Goal: Information Seeking & Learning: Understand process/instructions

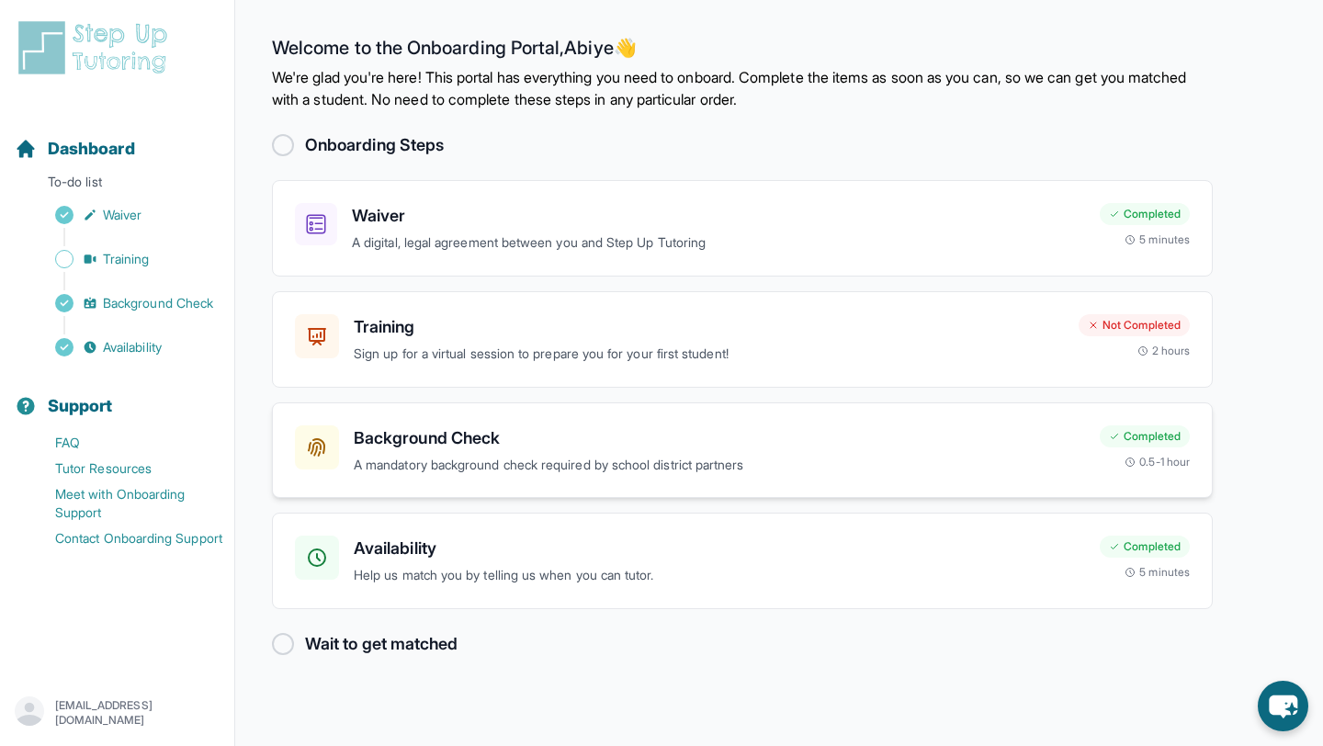
click at [424, 429] on h3 "Background Check" at bounding box center [719, 438] width 731 height 26
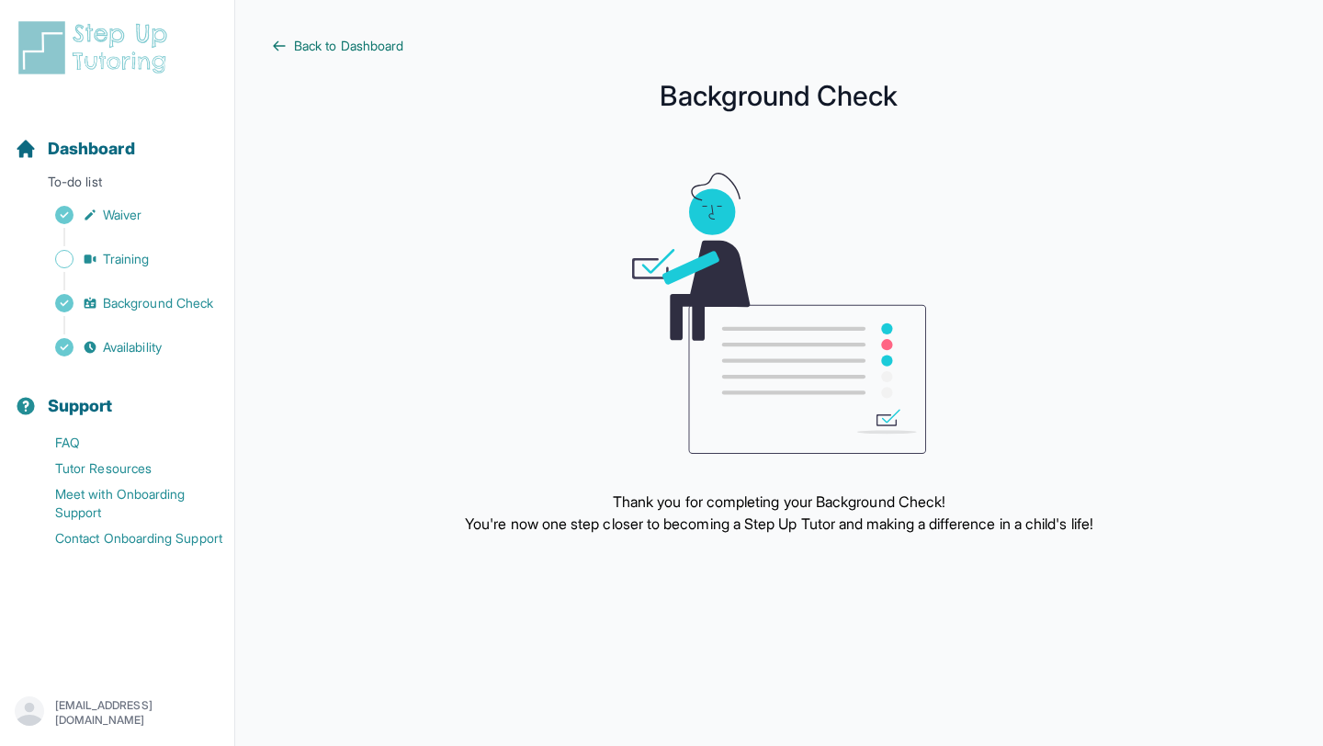
click at [283, 41] on icon at bounding box center [279, 46] width 15 height 15
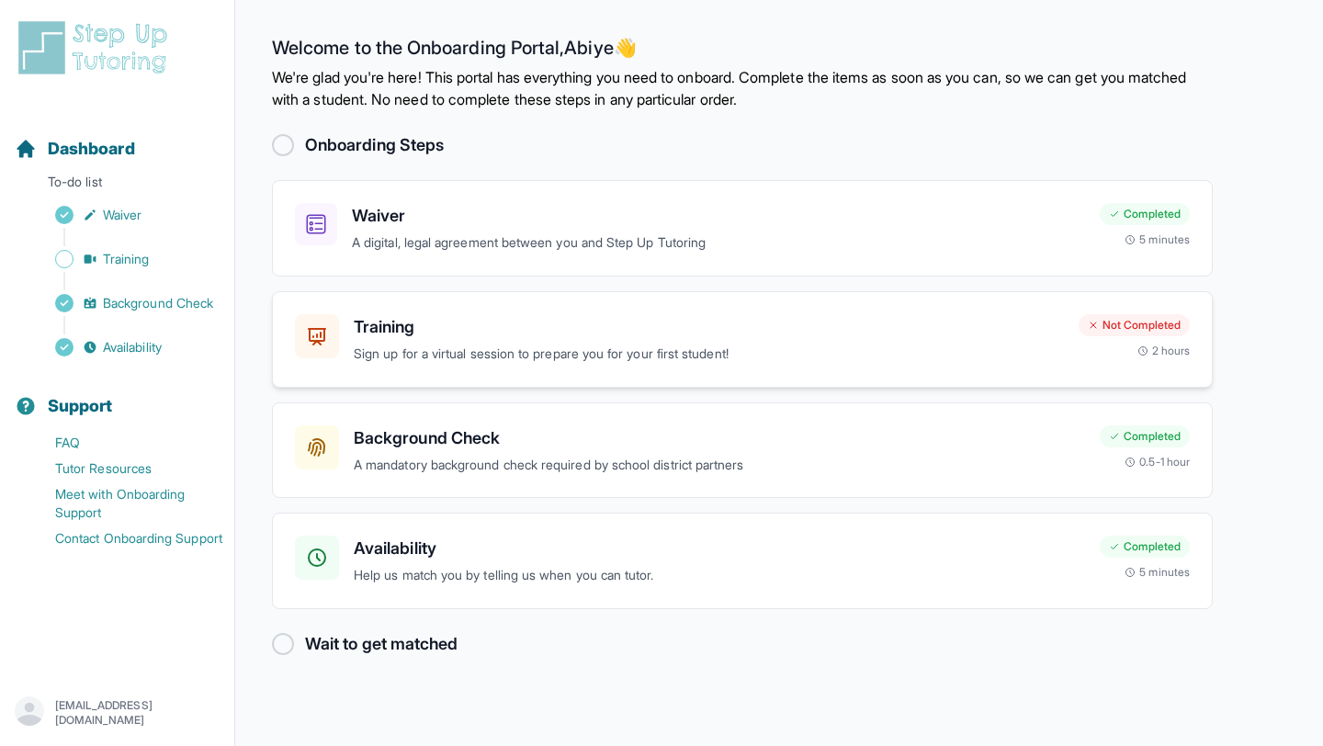
click at [379, 352] on p "Sign up for a virtual session to prepare you for your first student!" at bounding box center [709, 354] width 710 height 21
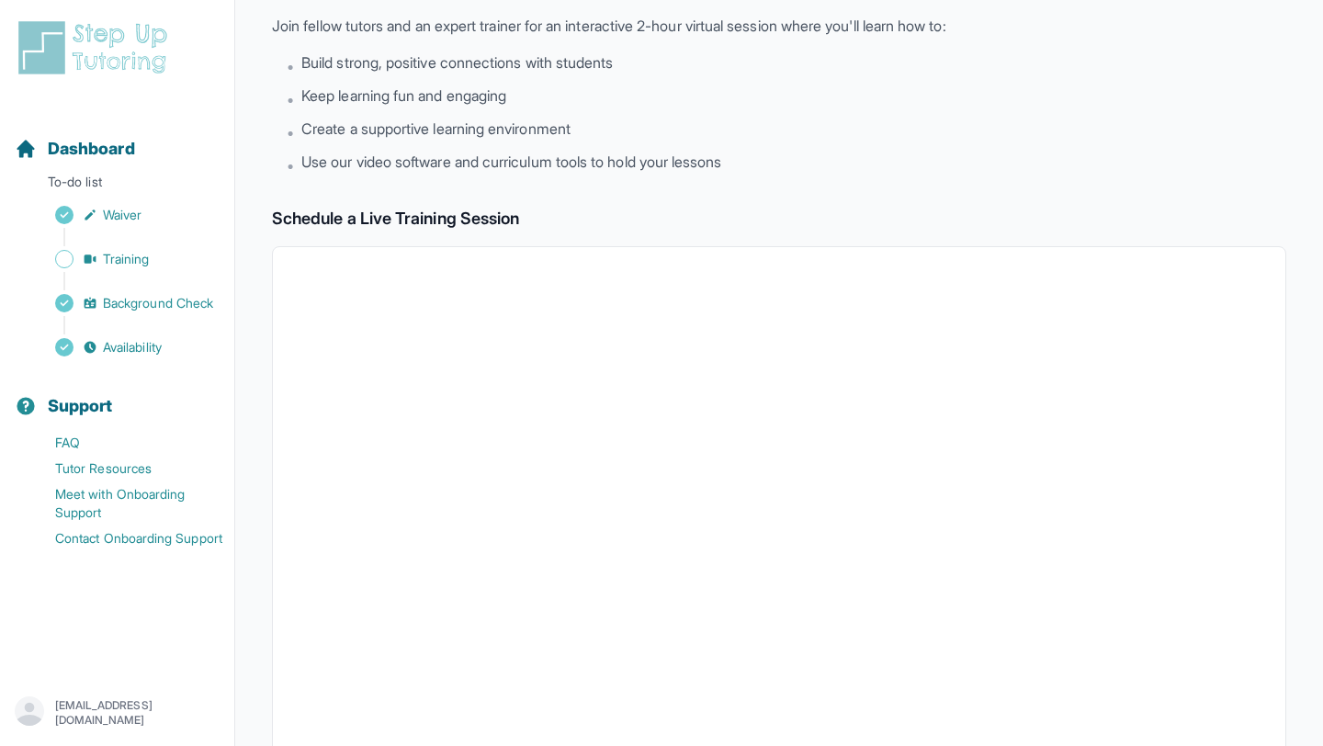
scroll to position [7, 0]
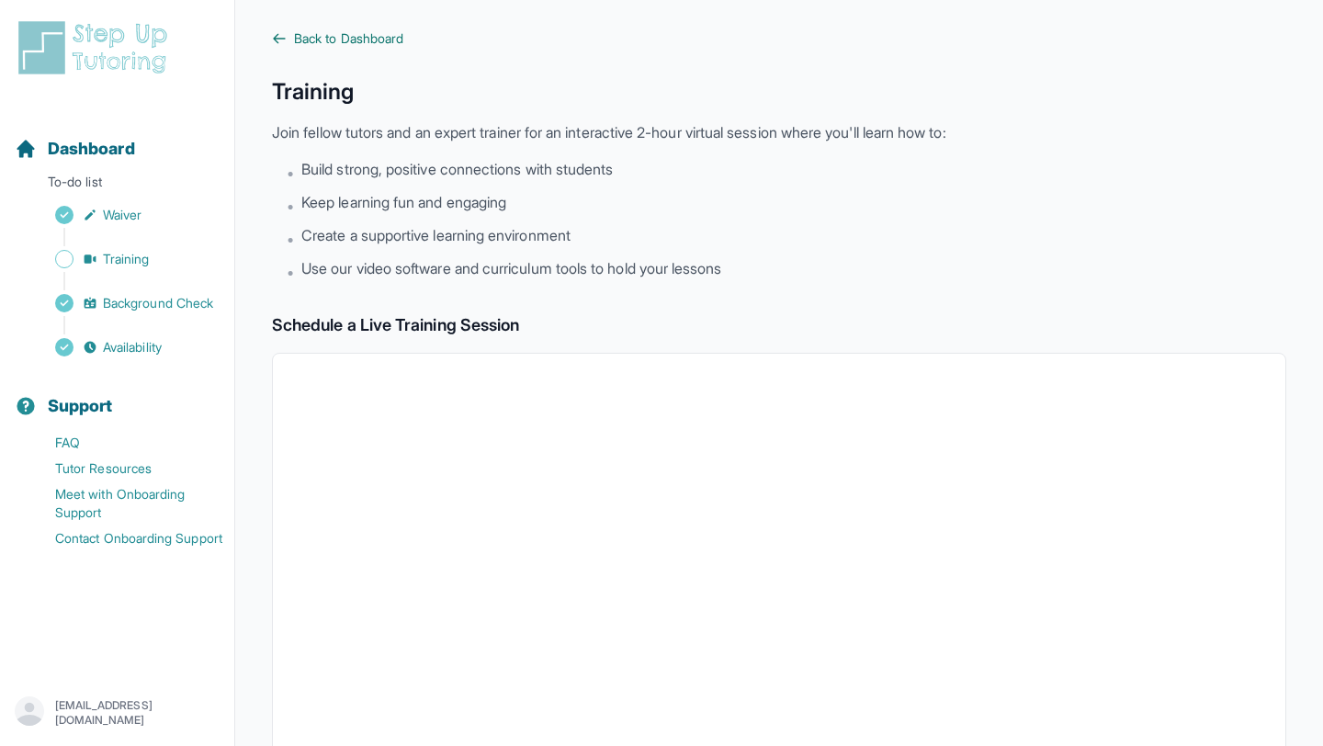
click at [324, 29] on span "Back to Dashboard" at bounding box center [348, 38] width 109 height 18
